Goal: Transaction & Acquisition: Purchase product/service

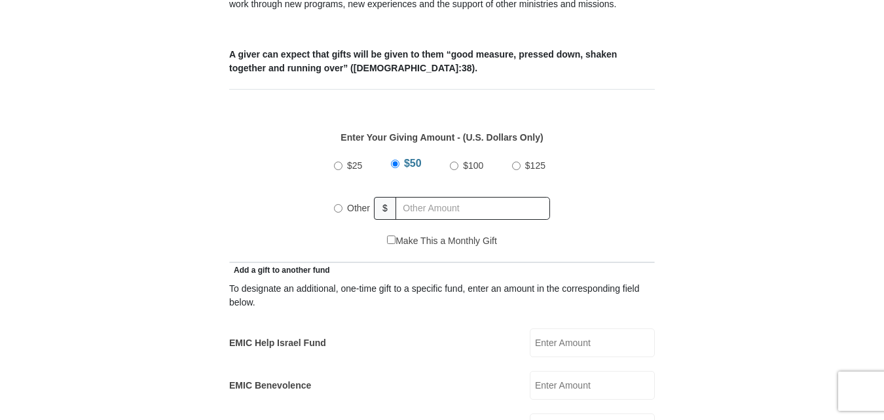
scroll to position [589, 0]
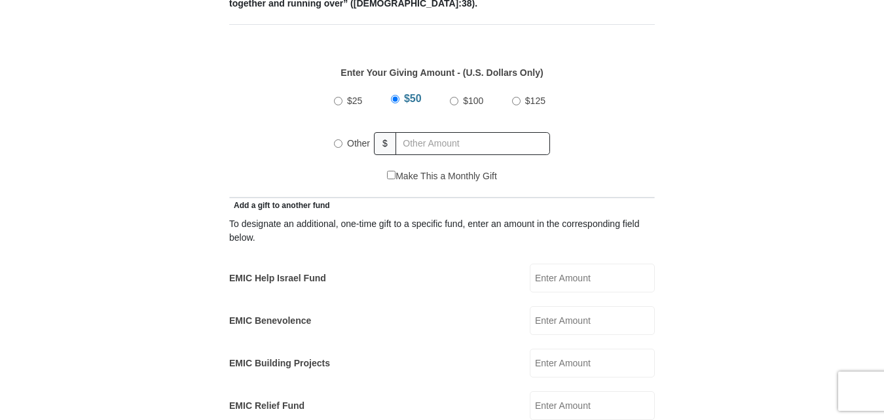
click at [335, 97] on input "$25" at bounding box center [338, 101] width 9 height 9
radio input "true"
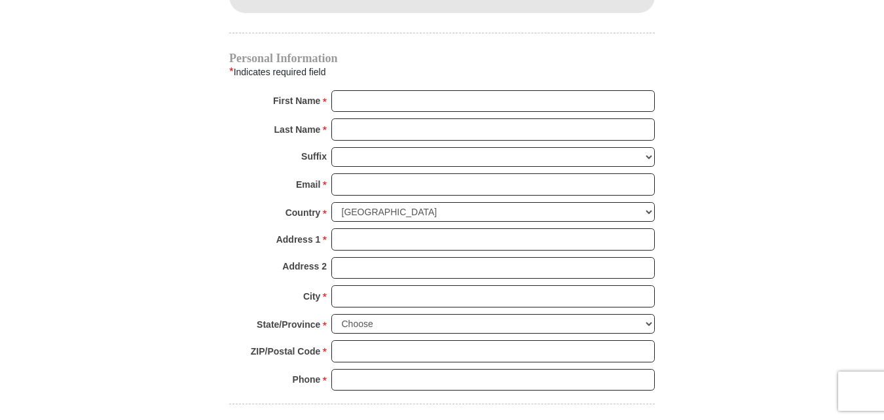
scroll to position [1310, 0]
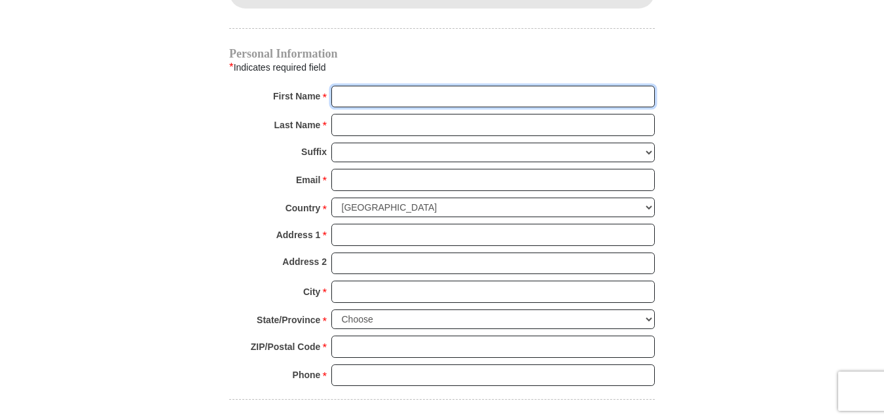
click at [361, 86] on input "First Name *" at bounding box center [492, 97] width 323 height 22
type input "[PERSON_NAME] & [PERSON_NAME]"
type input "[PERSON_NAME]"
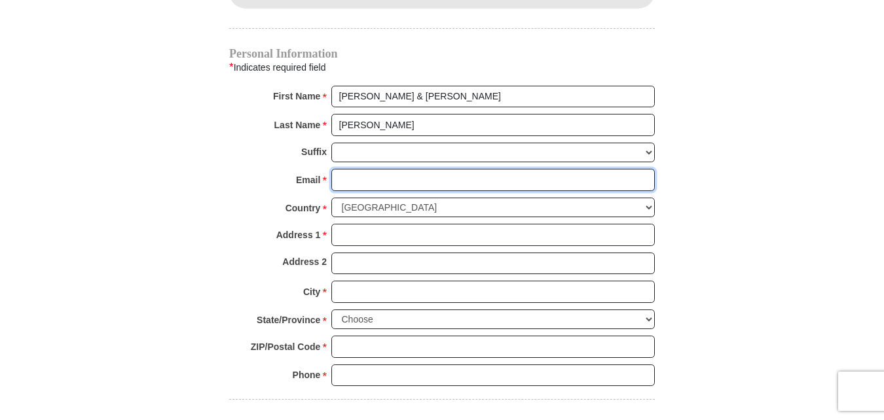
type input "jajmlopez@yahoo.com"
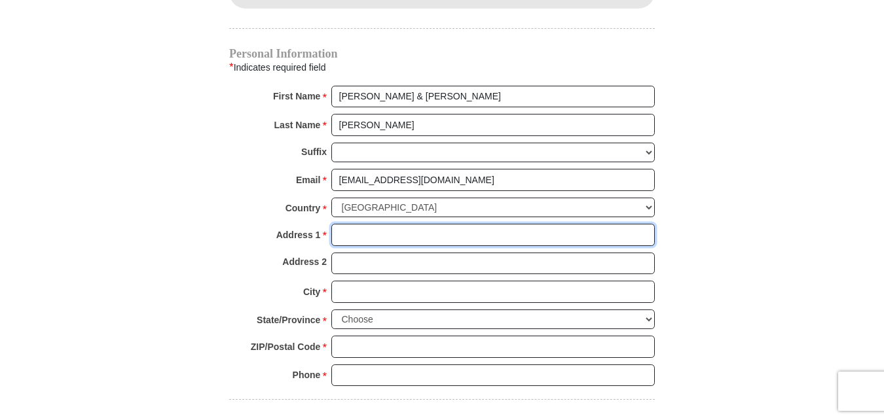
type input "PO Box 1241"
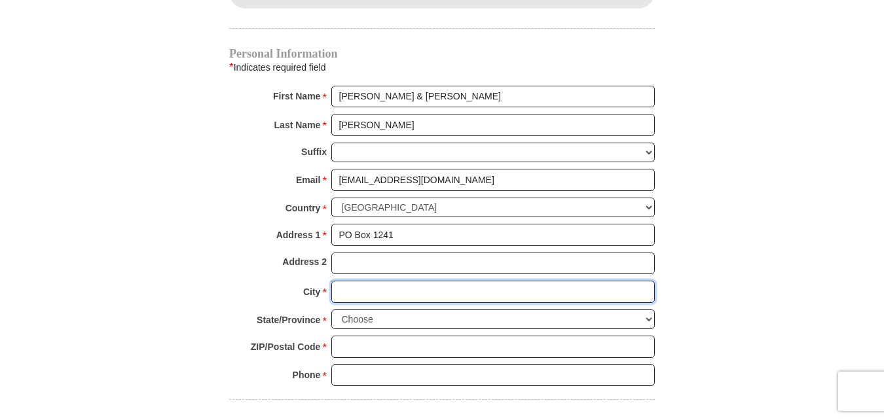
type input "Premont"
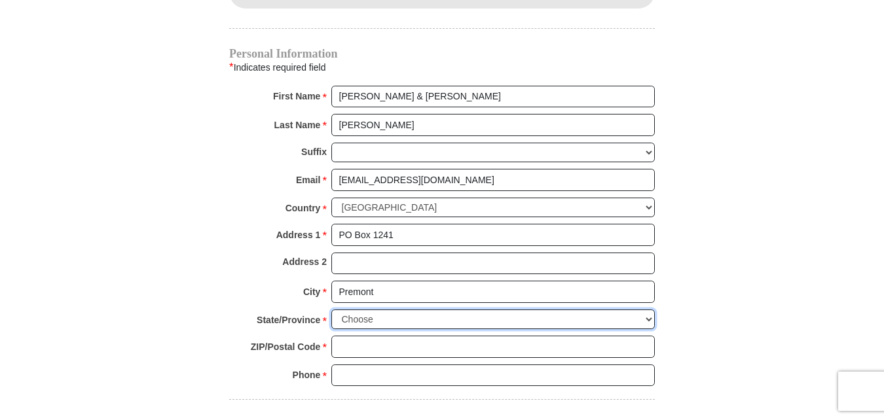
select select "TX"
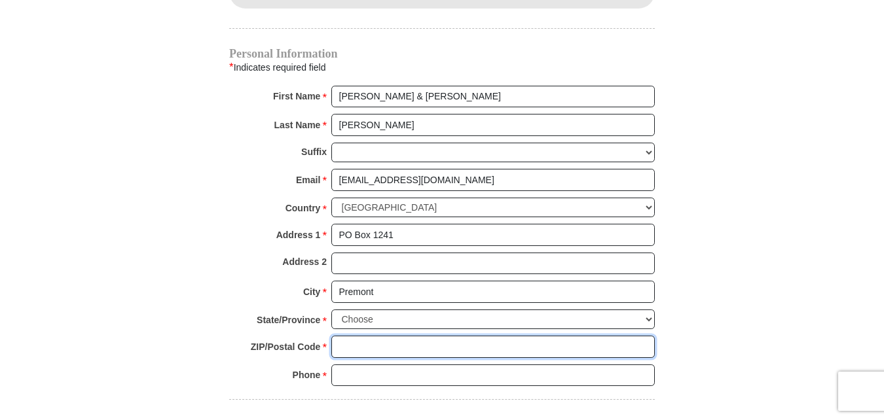
type input "78375"
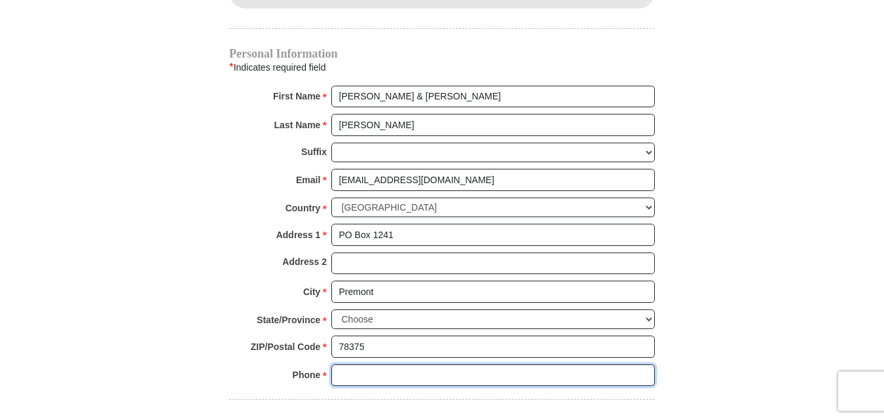
type input "3617748175"
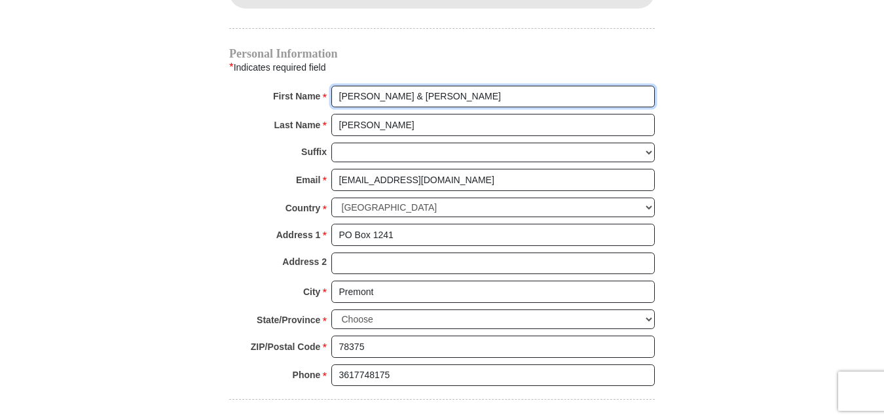
radio input "true"
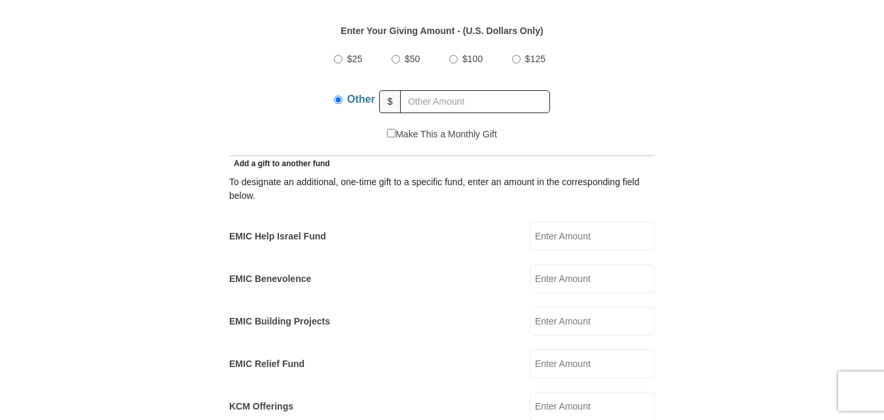
scroll to position [589, 0]
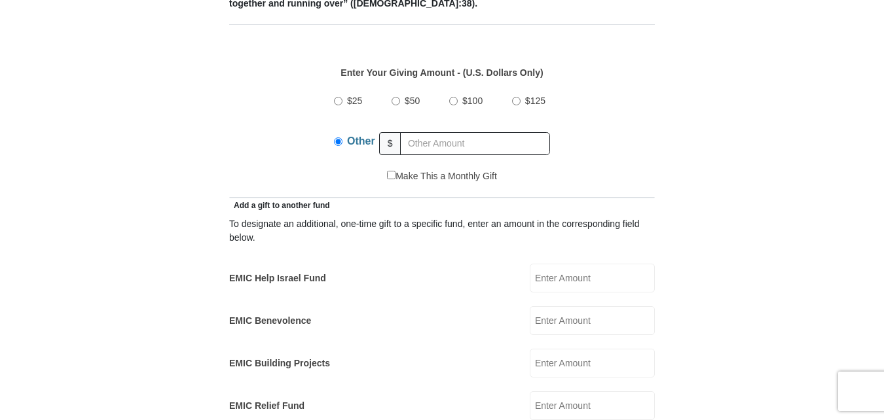
click at [339, 97] on input "$25" at bounding box center [338, 101] width 9 height 9
radio input "true"
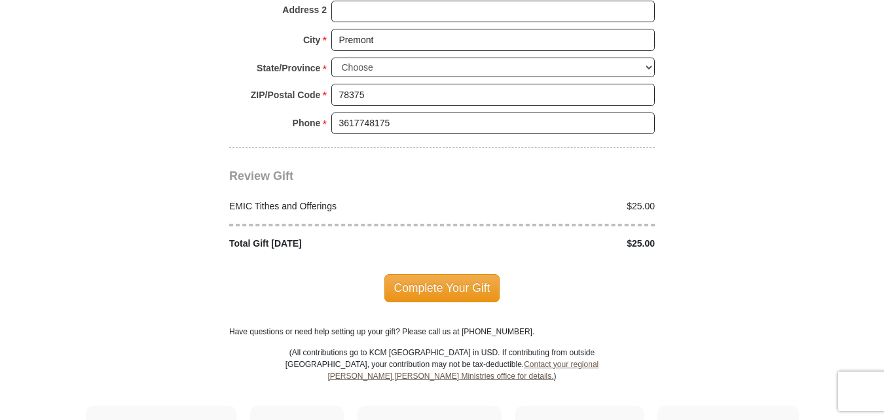
scroll to position [1572, 0]
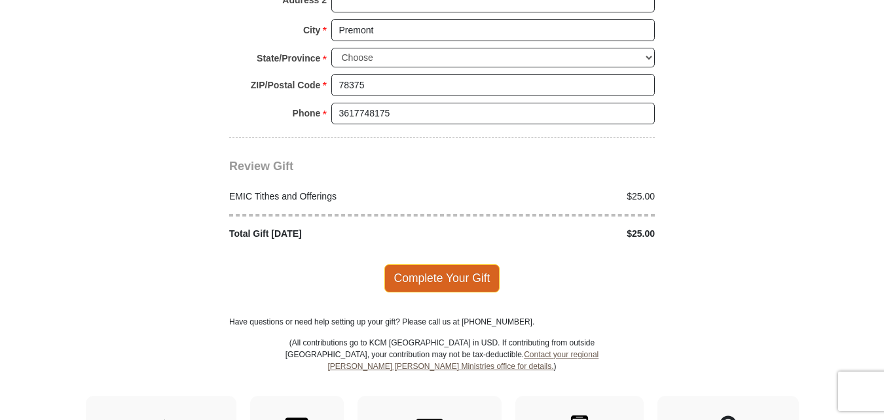
click at [439, 265] on span "Complete Your Gift" at bounding box center [442, 279] width 116 height 28
